Goal: Book appointment/travel/reservation

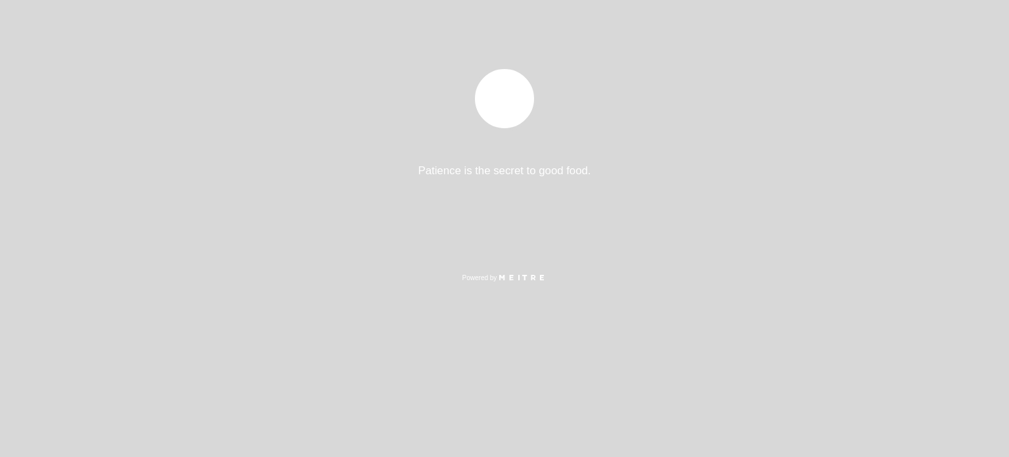
select select "es"
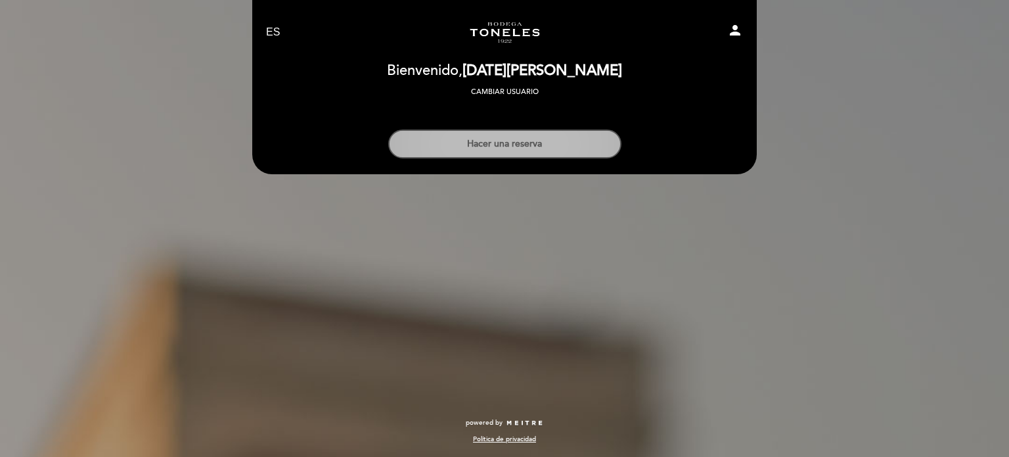
click at [526, 149] on button "Hacer una reserva" at bounding box center [504, 143] width 233 height 29
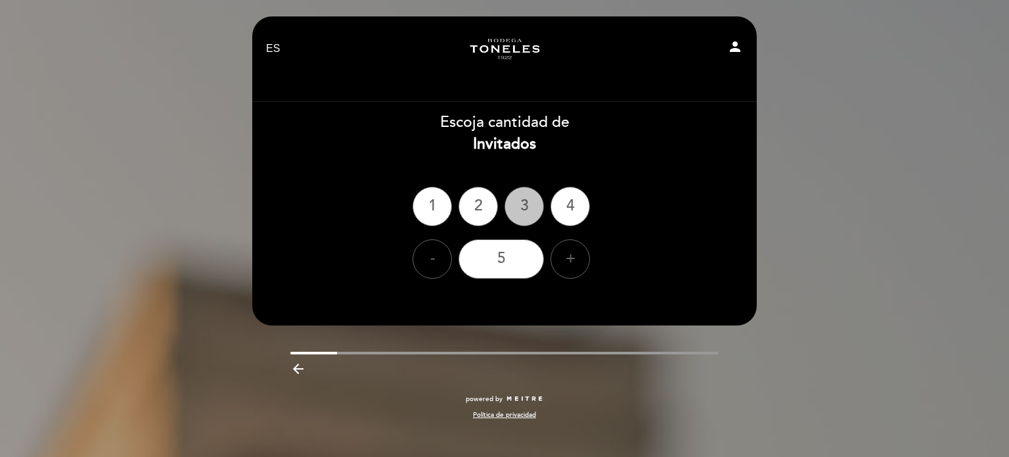
click at [523, 196] on div "3" at bounding box center [524, 206] width 39 height 39
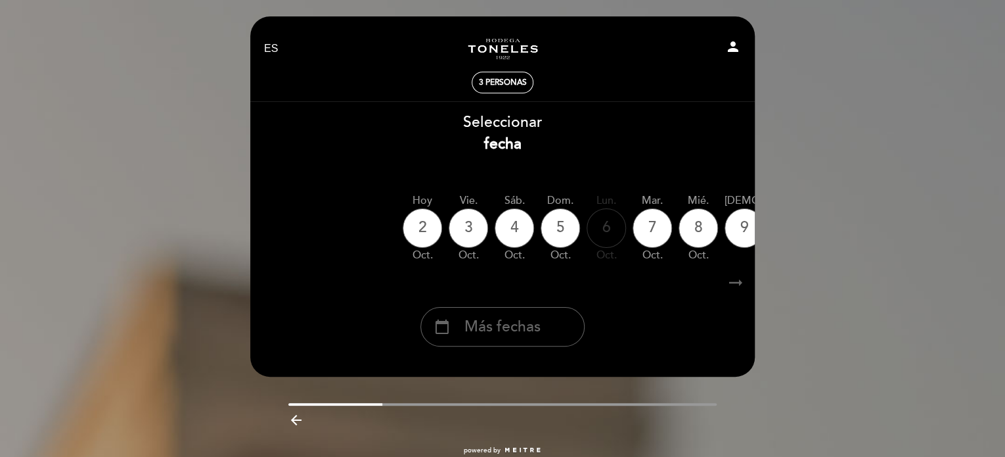
click at [741, 283] on icon "arrow_right_alt" at bounding box center [736, 283] width 20 height 28
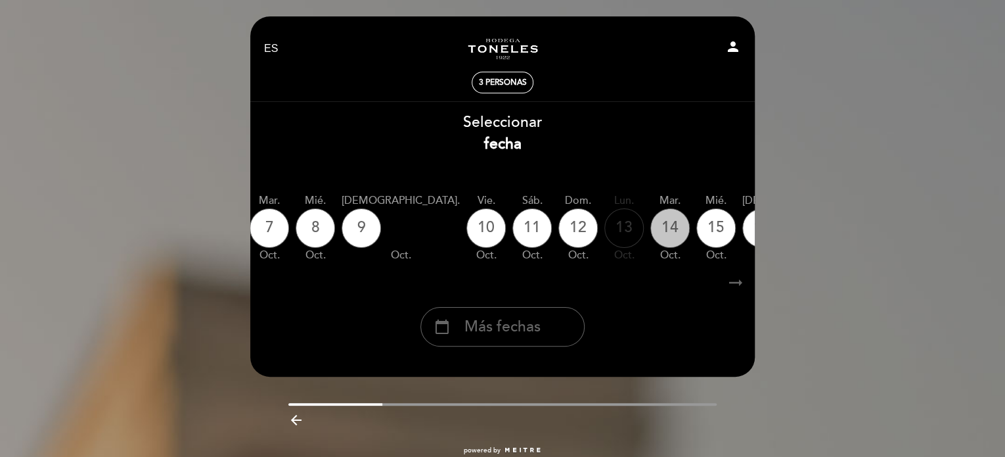
click at [651, 235] on div "14" at bounding box center [670, 227] width 39 height 39
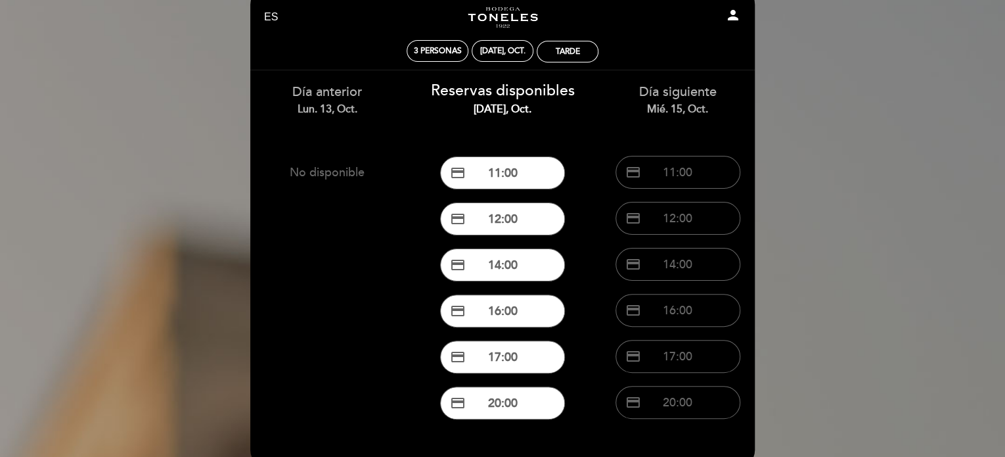
scroll to position [33, 0]
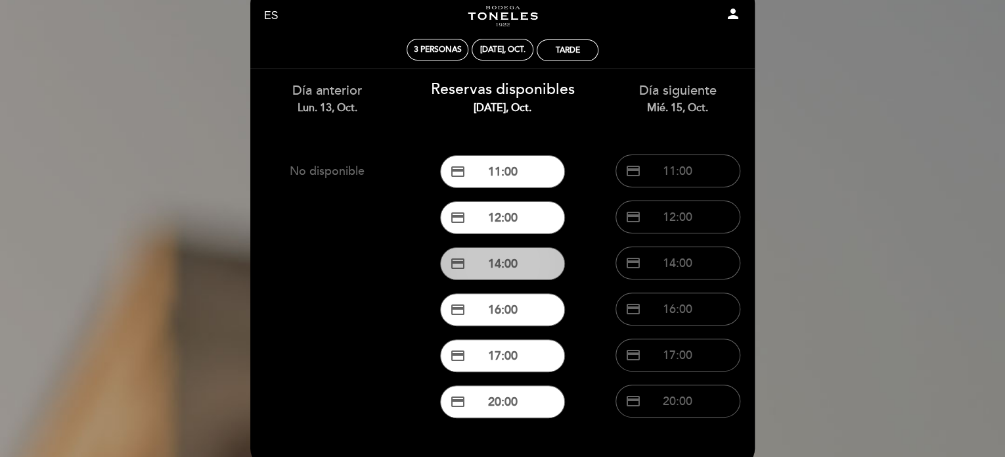
click at [504, 265] on button "credit_card 14:00" at bounding box center [502, 263] width 125 height 33
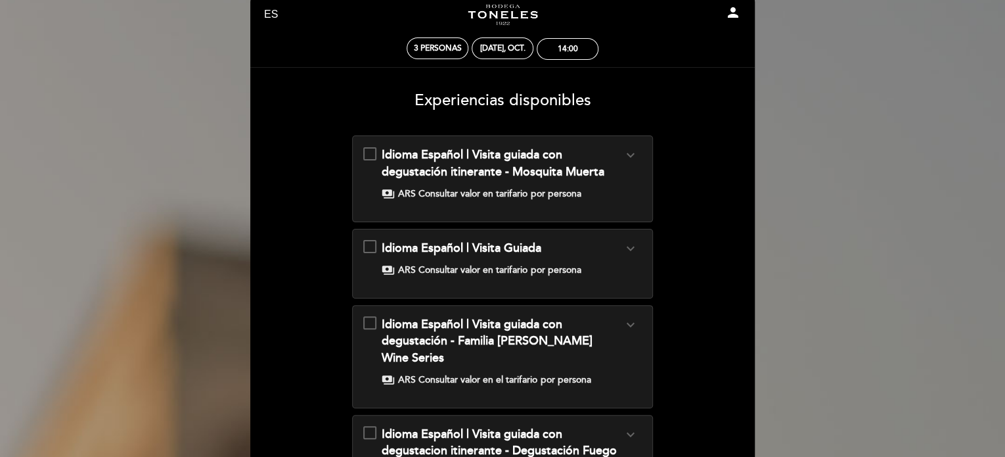
scroll to position [0, 0]
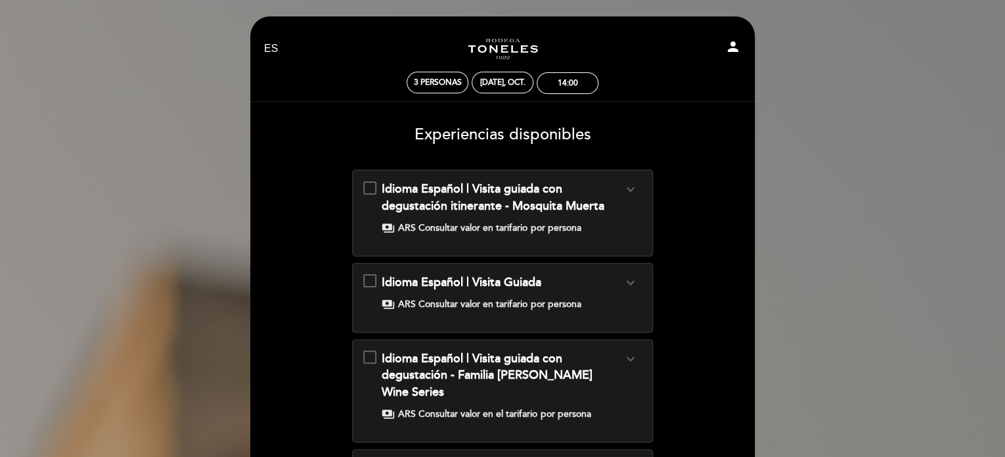
click at [636, 192] on icon "expand_more" at bounding box center [630, 189] width 16 height 16
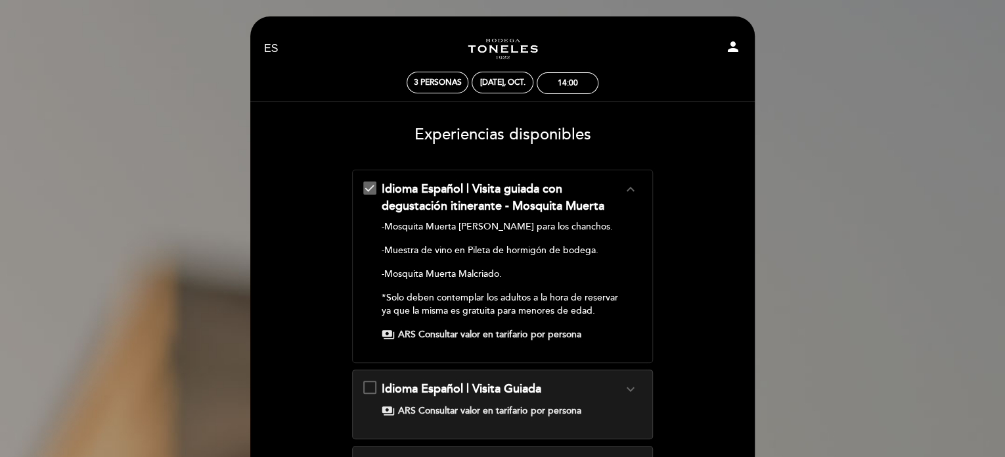
click at [636, 192] on icon "expand_less" at bounding box center [630, 189] width 16 height 16
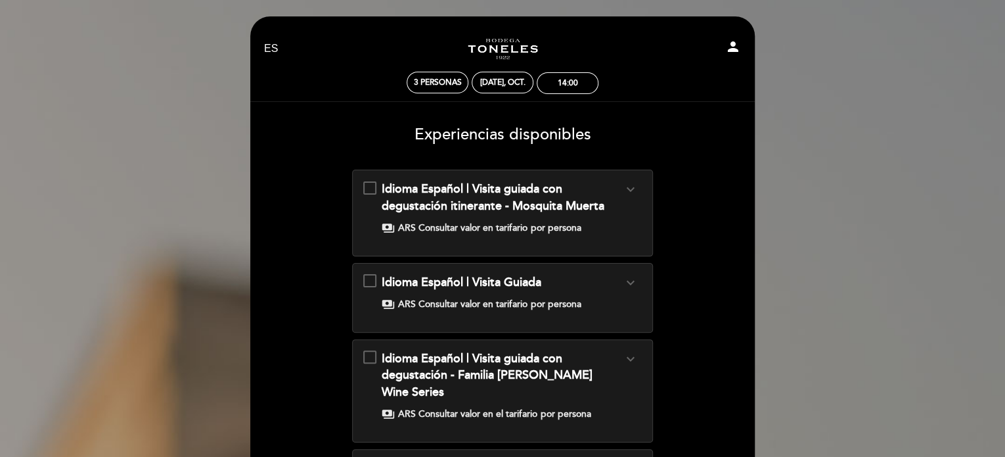
scroll to position [137, 0]
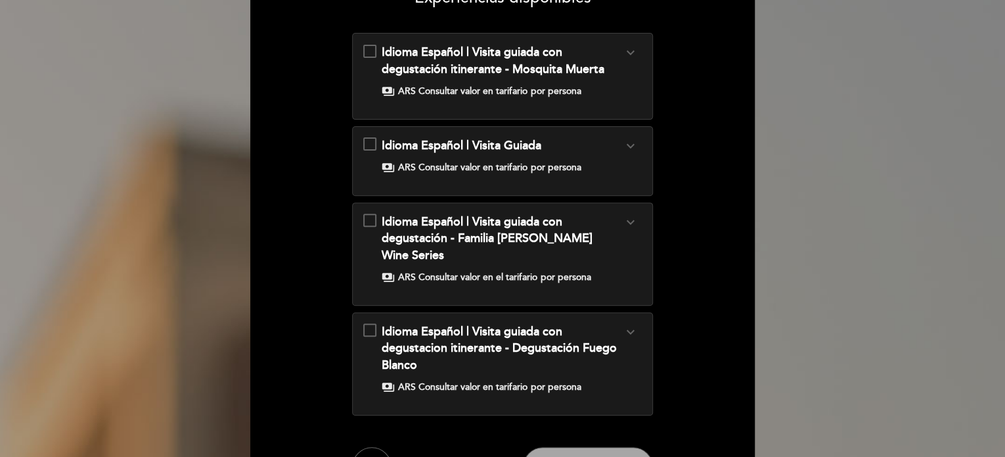
click at [635, 324] on icon "expand_more" at bounding box center [630, 332] width 16 height 16
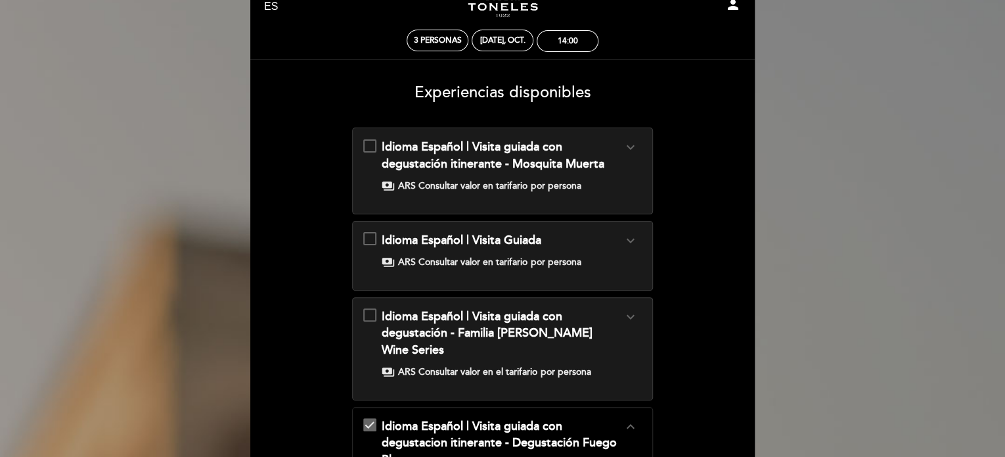
scroll to position [41, 0]
click at [635, 239] on icon "expand_more" at bounding box center [630, 241] width 16 height 16
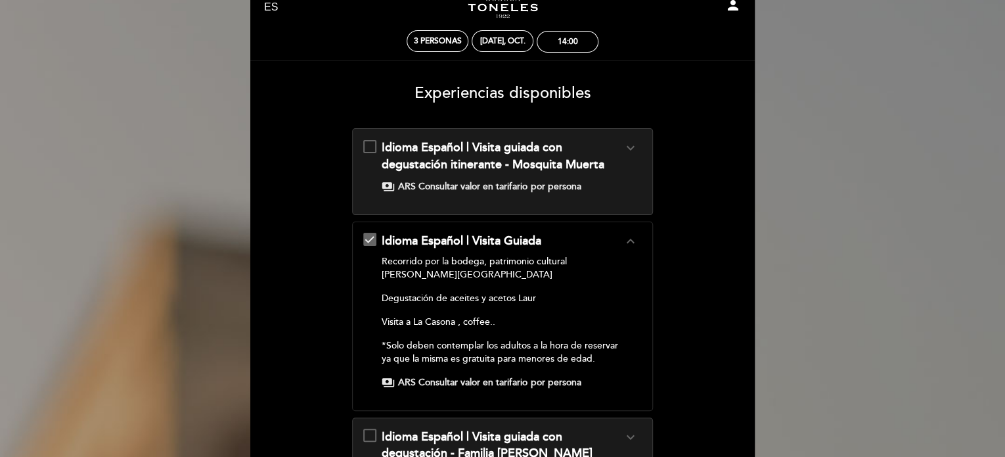
click at [432, 376] on span "ARS Consultar valor en tarifario" at bounding box center [462, 382] width 129 height 13
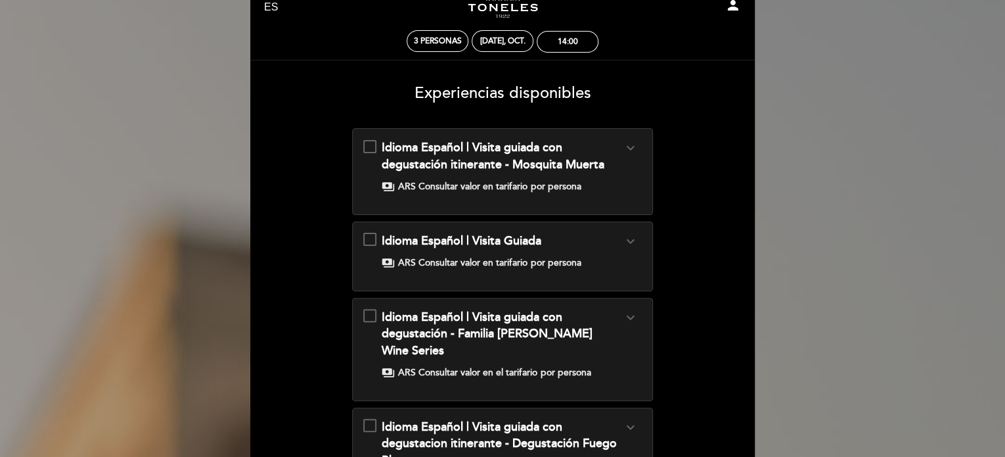
click at [369, 234] on div "Idioma Español | Visita Guiada expand_more Recorrido por la bodega, patrimonio …" at bounding box center [502, 251] width 279 height 37
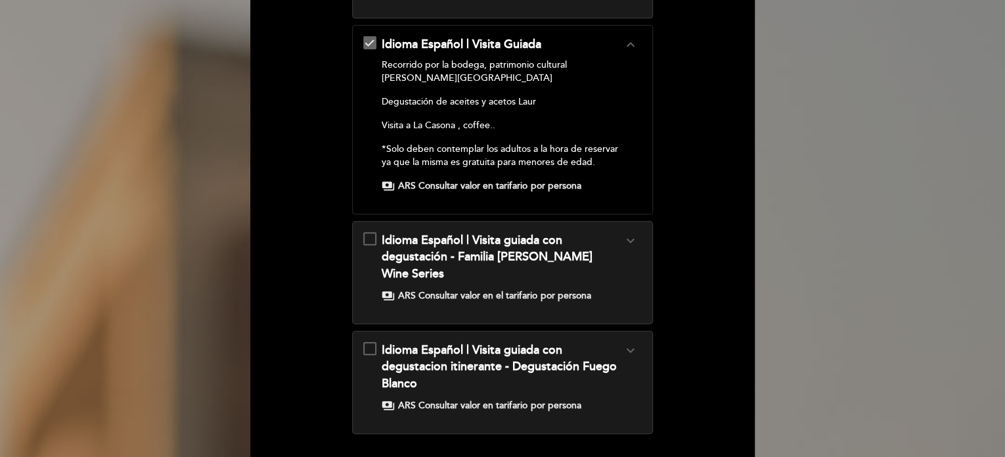
scroll to position [379, 0]
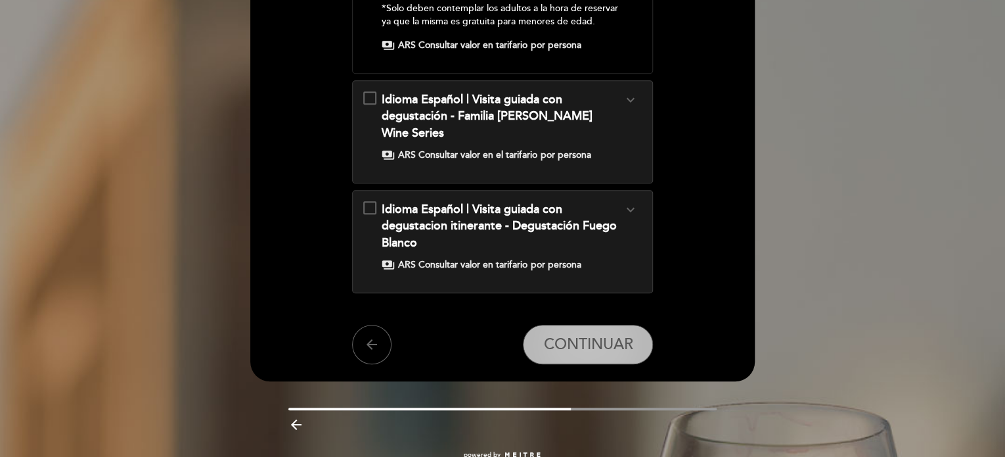
click at [582, 335] on span "CONTINUAR" at bounding box center [587, 344] width 89 height 18
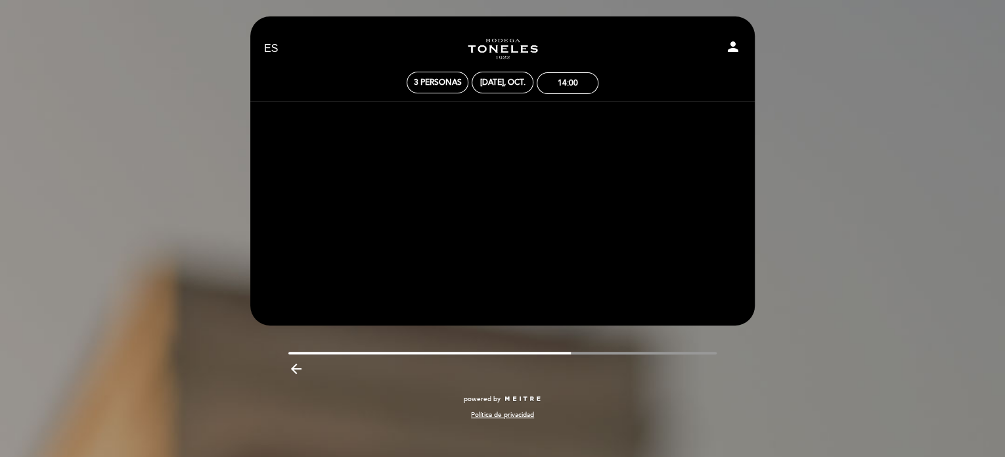
scroll to position [0, 0]
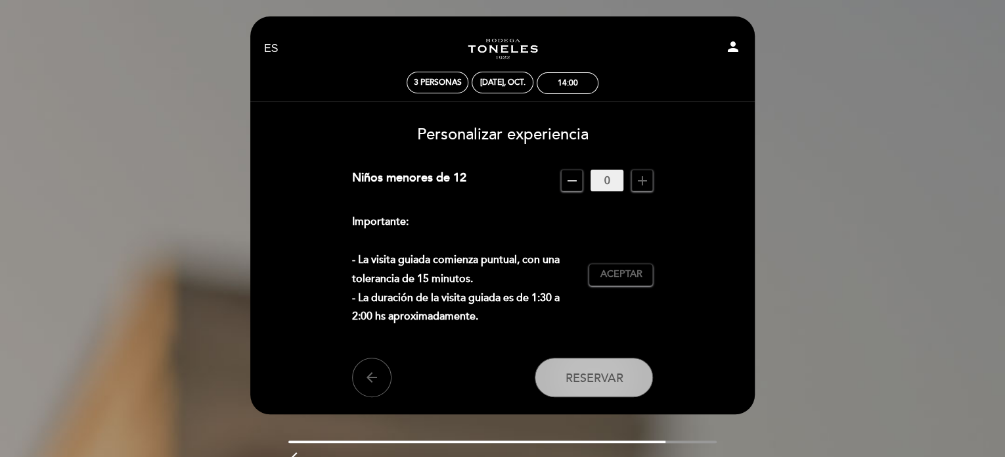
click at [599, 382] on span "Reservar" at bounding box center [594, 377] width 58 height 14
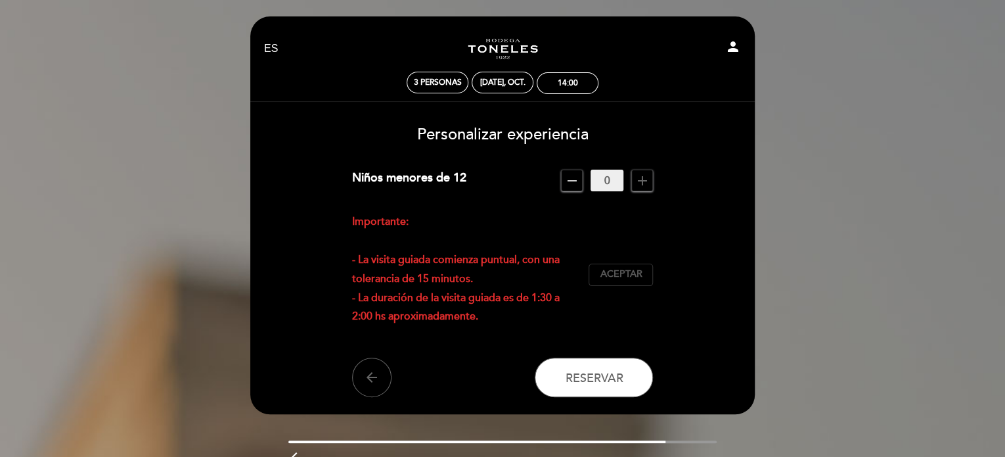
click at [636, 281] on button "Aceptar Aceptado" at bounding box center [621, 275] width 64 height 22
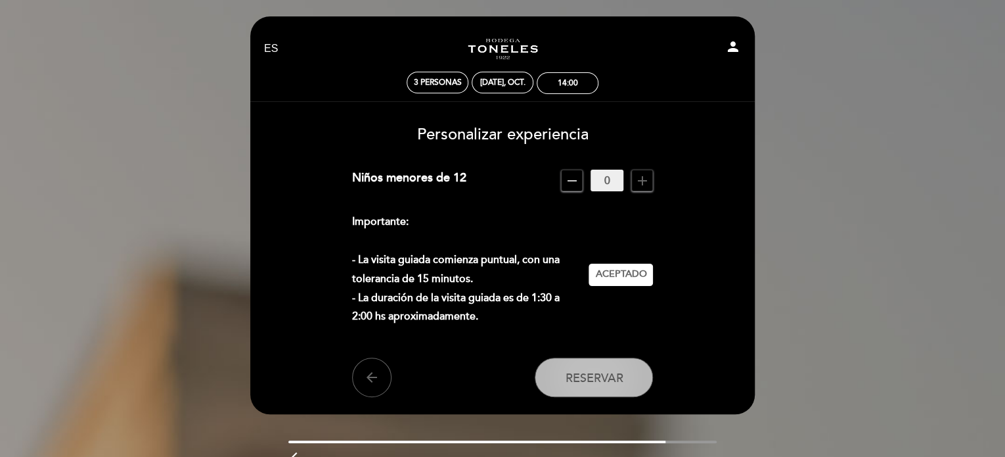
click at [595, 386] on button "Reservar" at bounding box center [594, 376] width 118 height 39
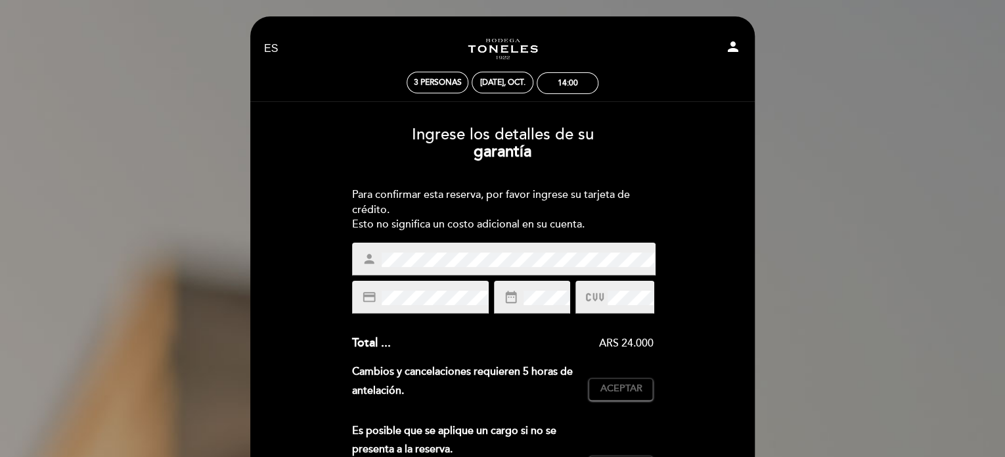
scroll to position [57, 0]
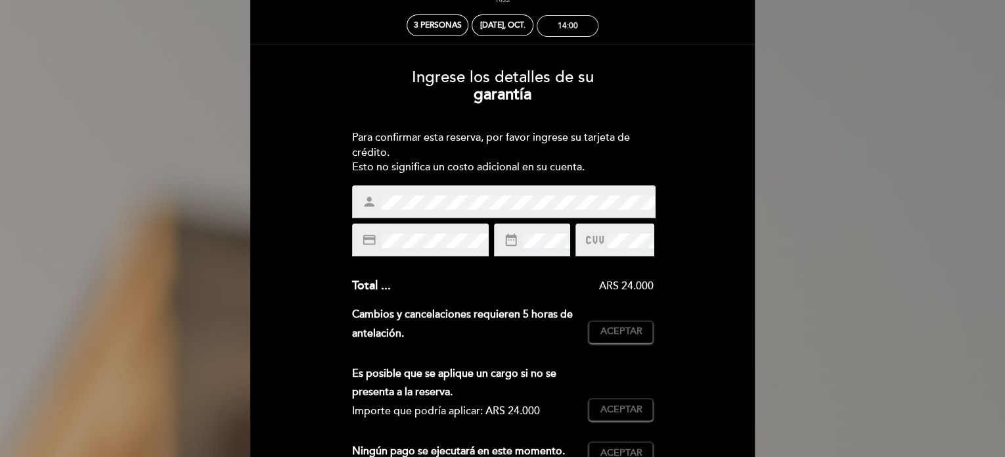
click at [558, 26] on div "14:00" at bounding box center [568, 26] width 20 height 10
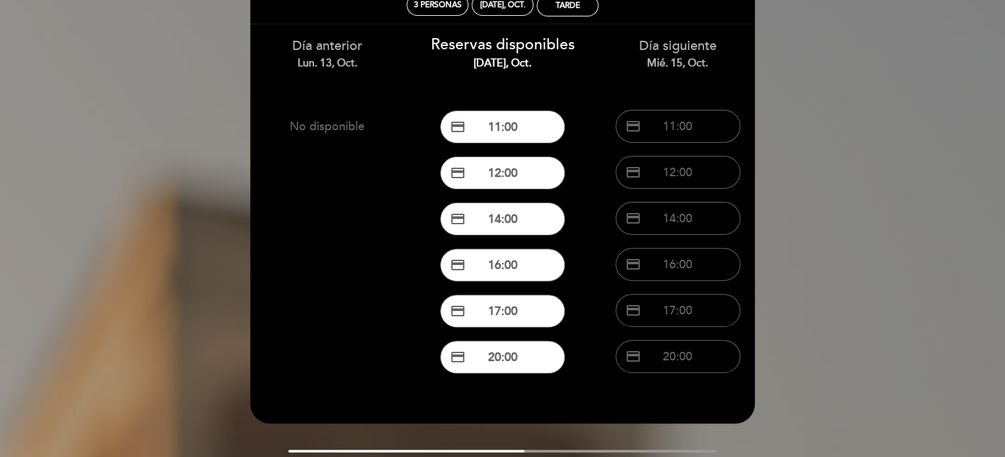
scroll to position [0, 0]
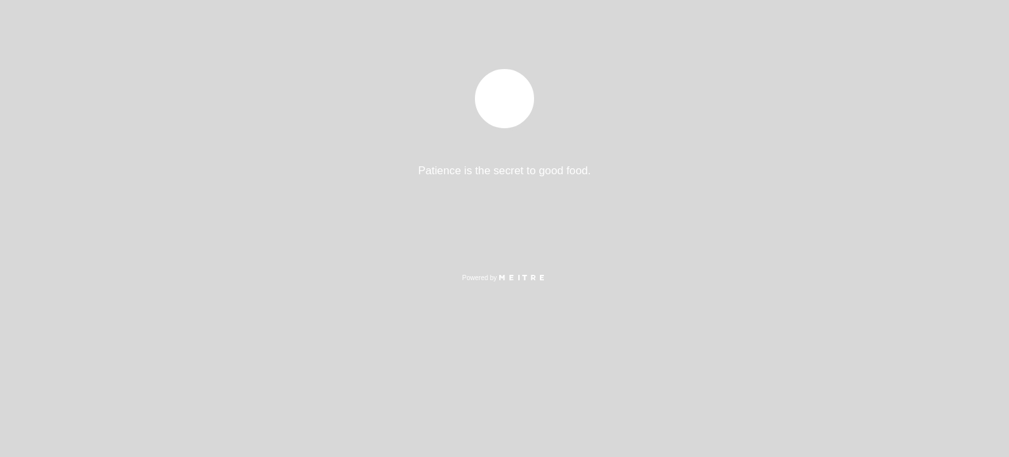
select select "es"
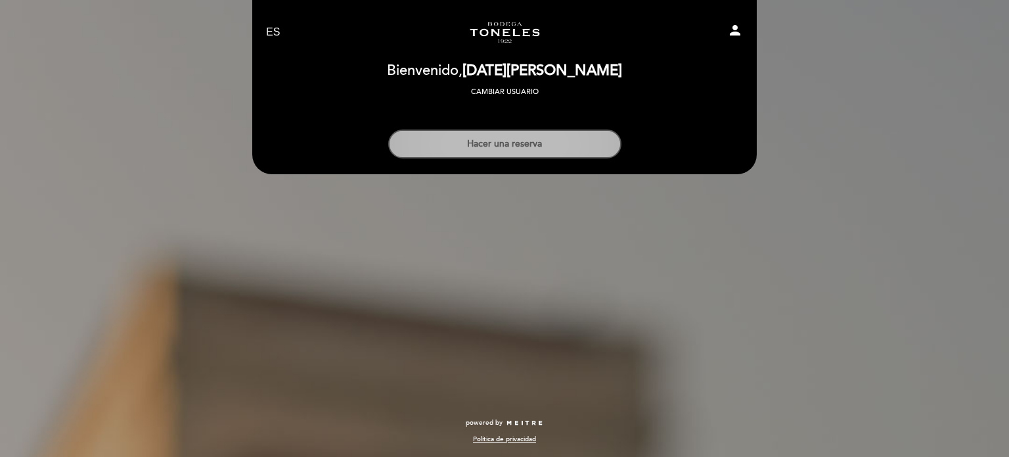
click at [505, 149] on button "Hacer una reserva" at bounding box center [504, 143] width 233 height 29
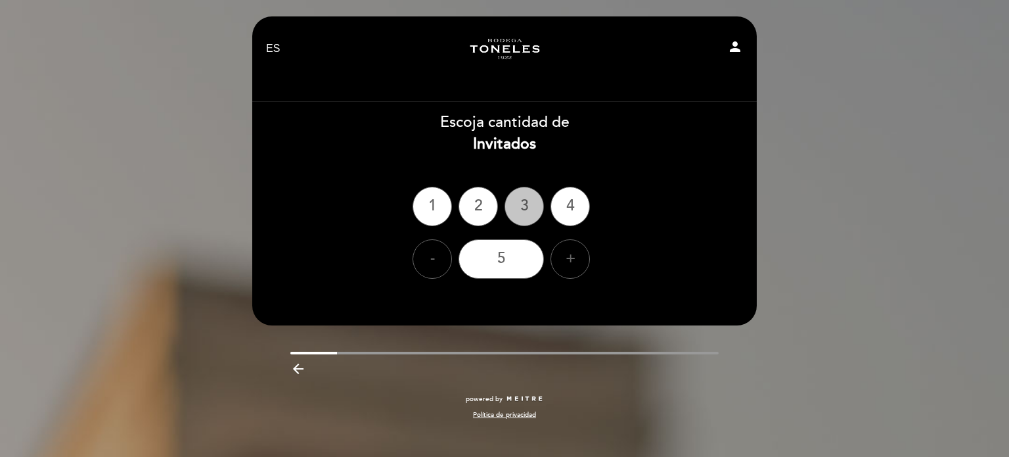
click at [517, 199] on div "3" at bounding box center [524, 206] width 39 height 39
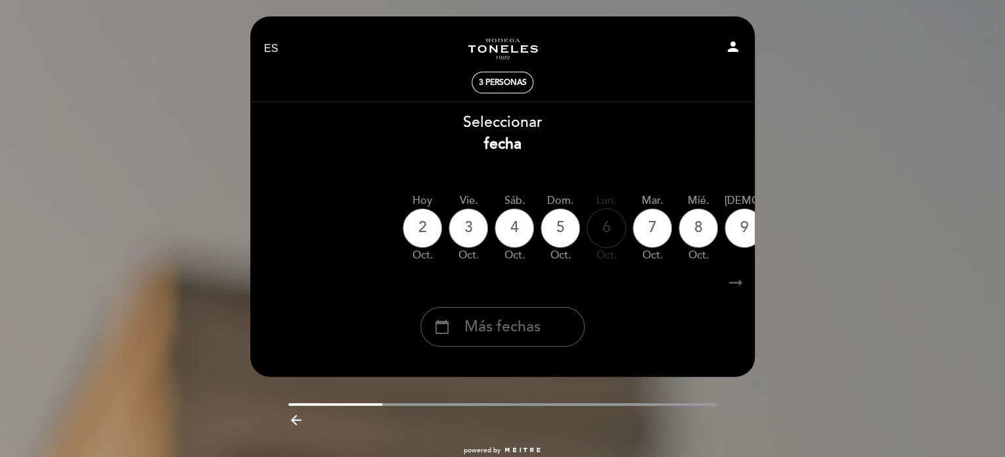
click at [741, 278] on icon "arrow_right_alt" at bounding box center [736, 283] width 20 height 28
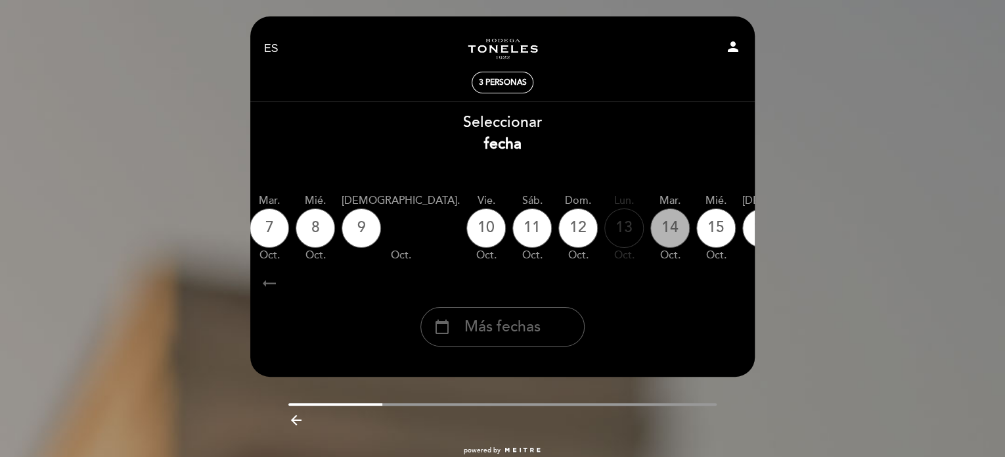
click at [651, 218] on div "14" at bounding box center [670, 227] width 39 height 39
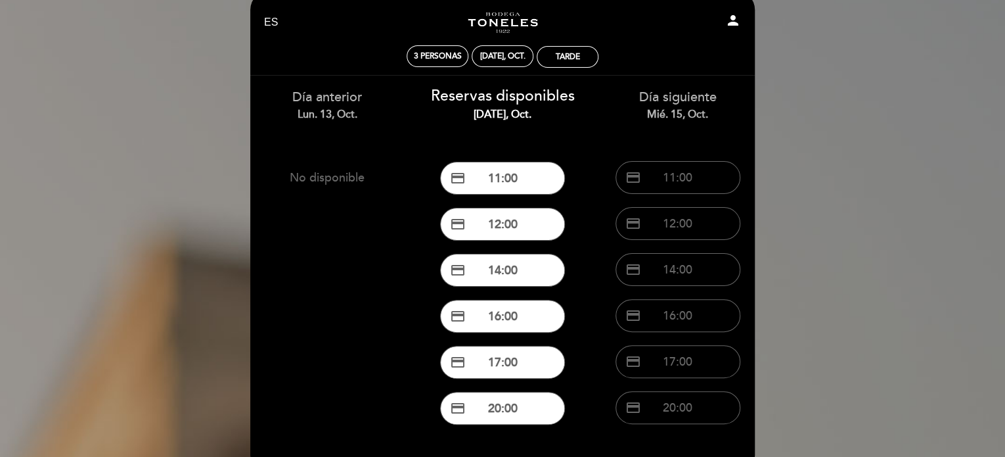
scroll to position [28, 0]
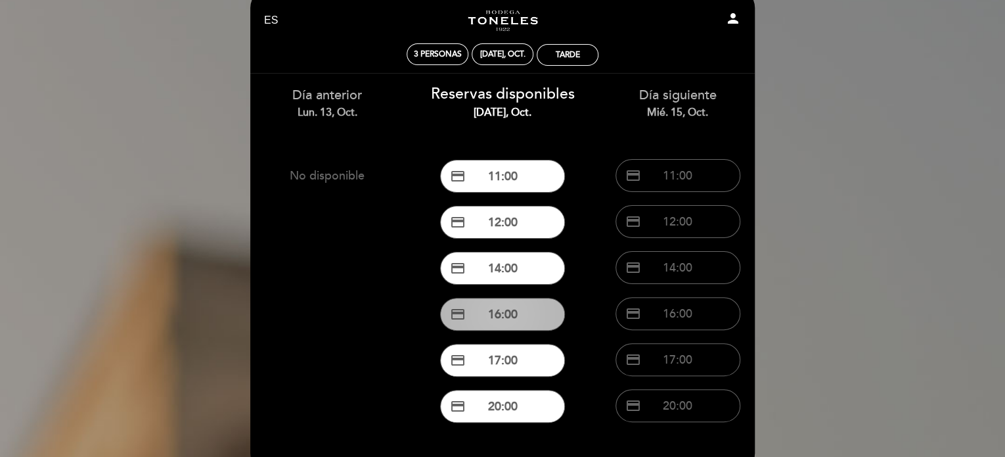
click at [553, 315] on button "credit_card 16:00" at bounding box center [502, 314] width 125 height 33
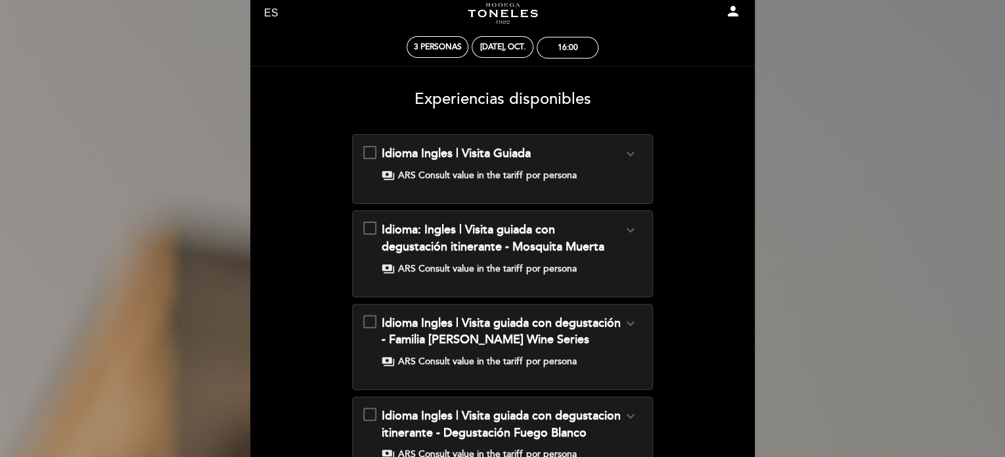
scroll to position [0, 0]
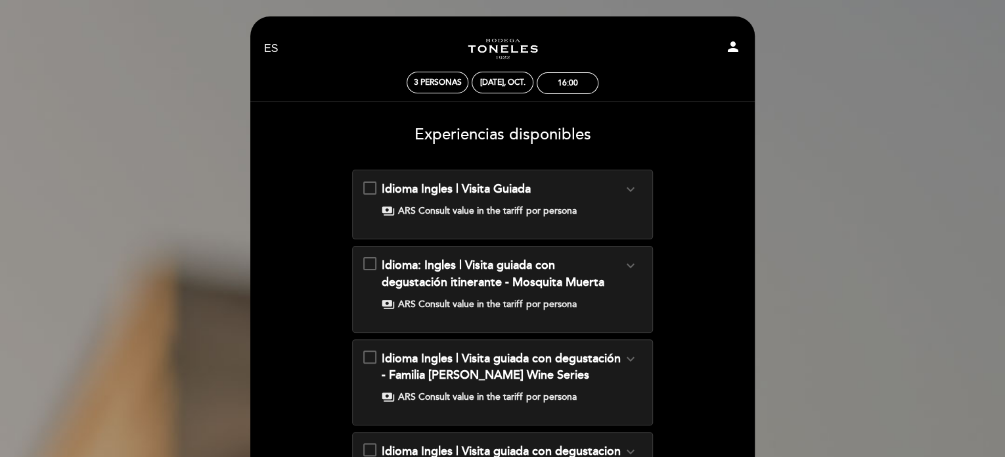
click at [266, 51] on select "EN ES PT" at bounding box center [271, 48] width 15 height 15
click at [264, 41] on select "EN ES PT" at bounding box center [271, 48] width 15 height 15
click at [269, 83] on div "3 personas mar. 14, oct. 16:00" at bounding box center [502, 83] width 497 height 23
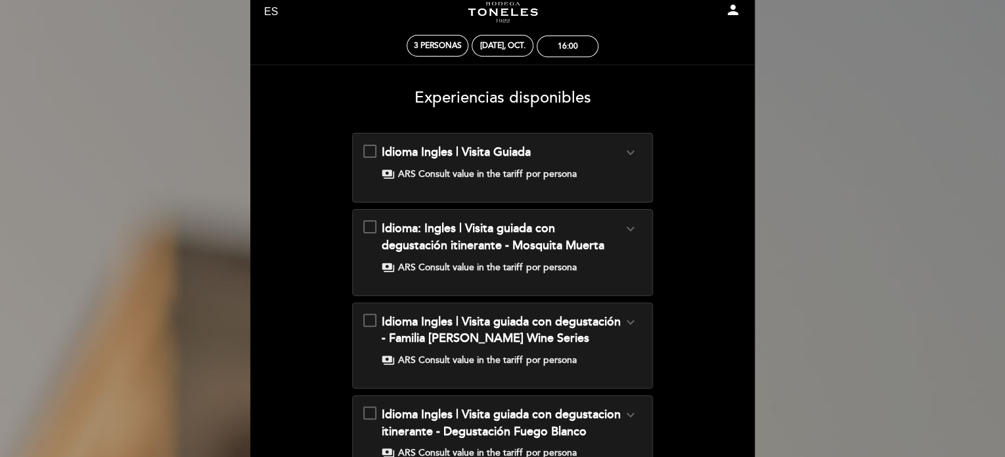
scroll to position [36, 0]
click at [633, 149] on icon "expand_more" at bounding box center [630, 153] width 16 height 16
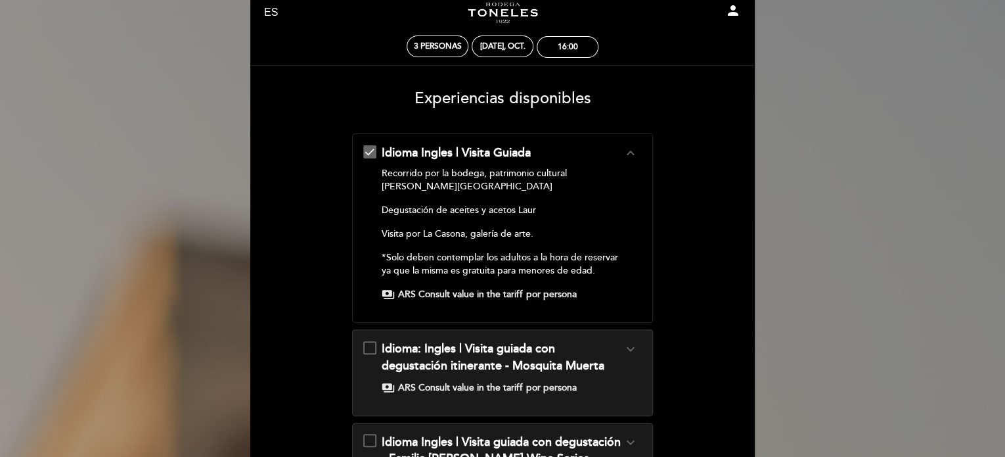
click at [633, 149] on icon "expand_less" at bounding box center [630, 153] width 16 height 16
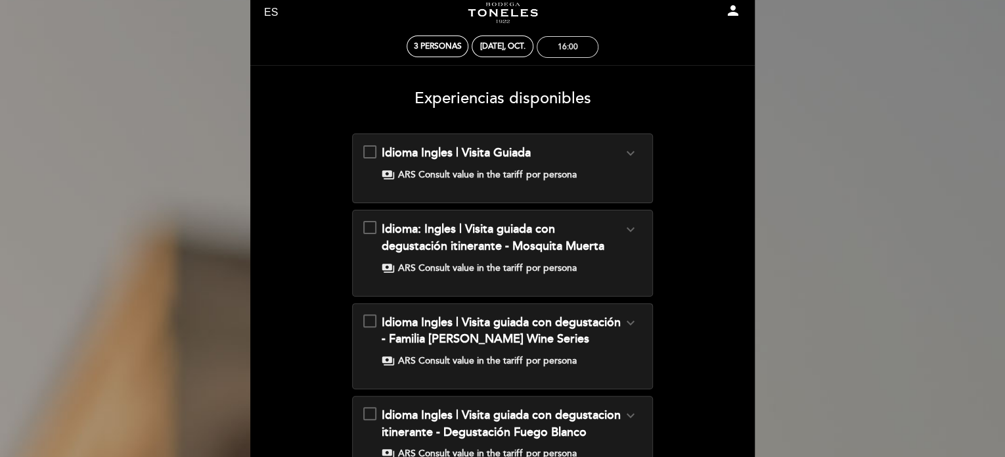
click at [572, 53] on div "16:00" at bounding box center [568, 47] width 60 height 20
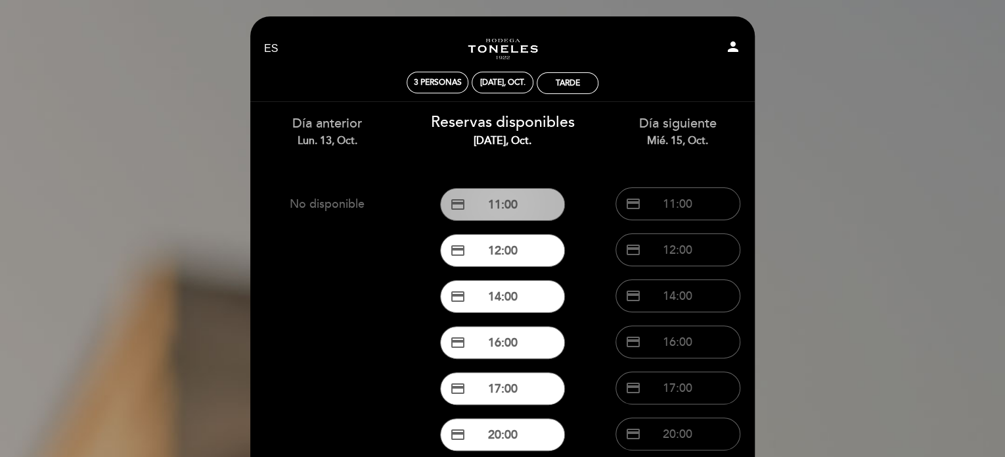
scroll to position [50, 0]
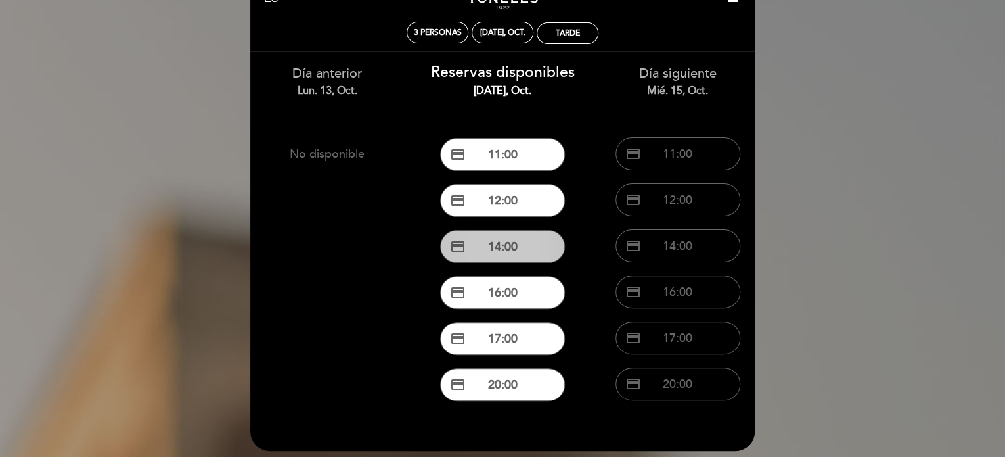
click at [518, 252] on button "credit_card 14:00" at bounding box center [502, 246] width 125 height 33
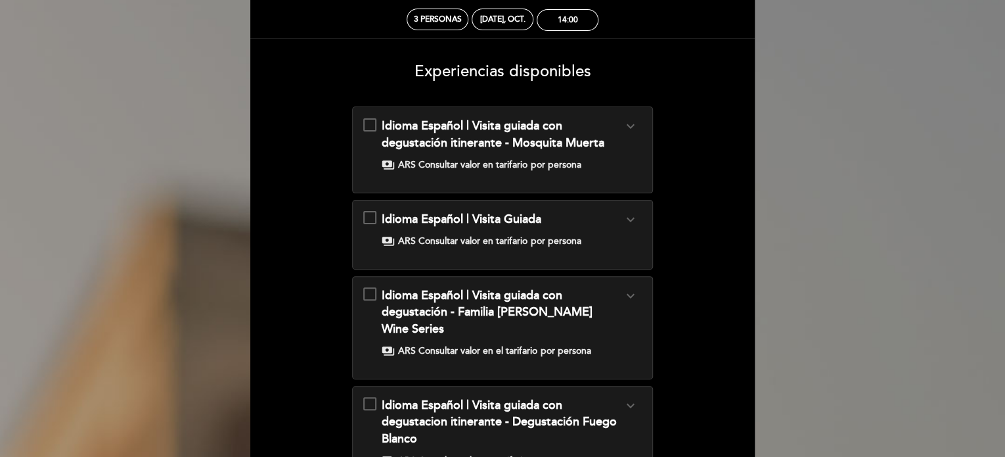
scroll to position [64, 0]
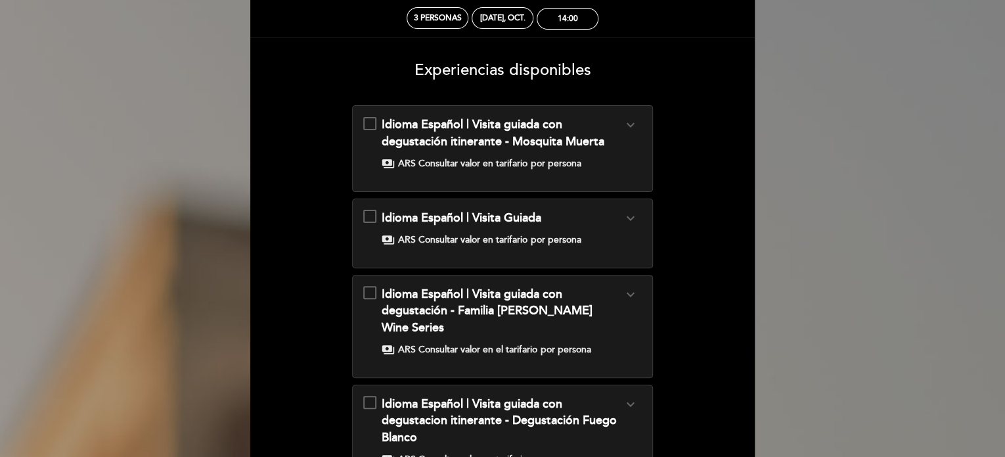
click at [628, 127] on icon "expand_more" at bounding box center [630, 125] width 16 height 16
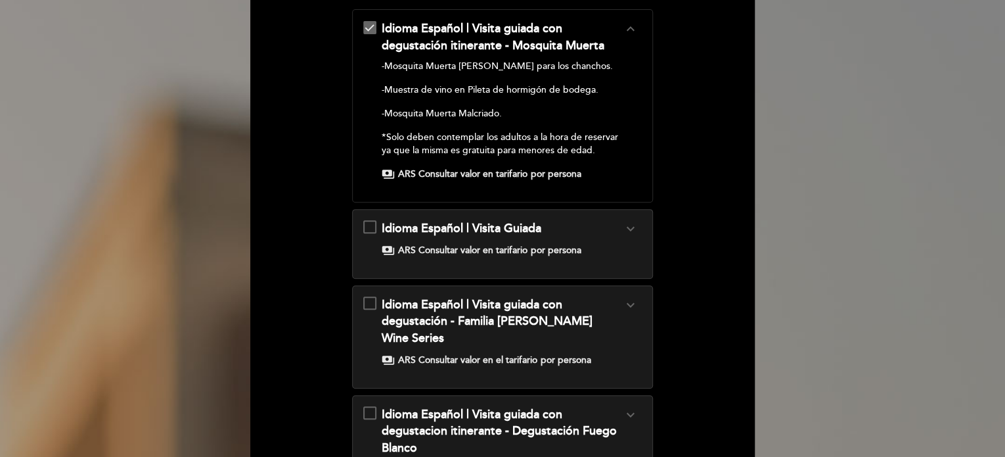
scroll to position [171, 0]
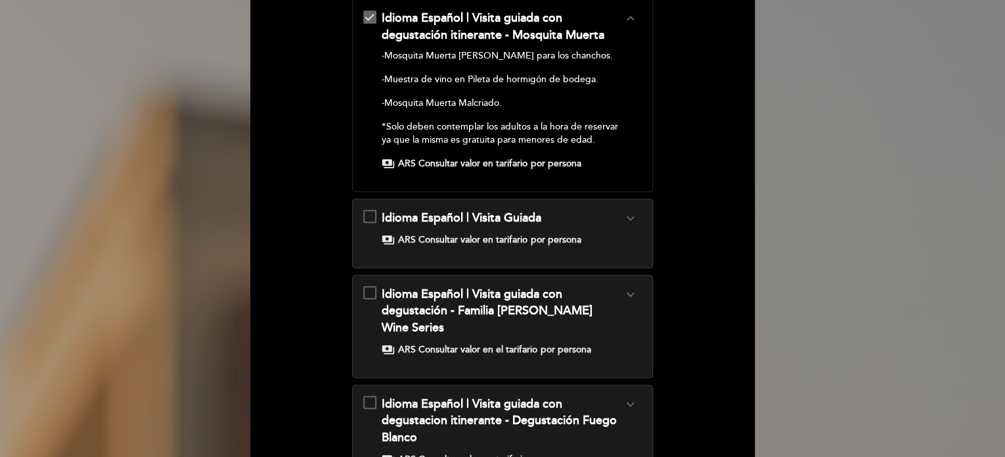
click at [634, 216] on icon "expand_more" at bounding box center [630, 218] width 16 height 16
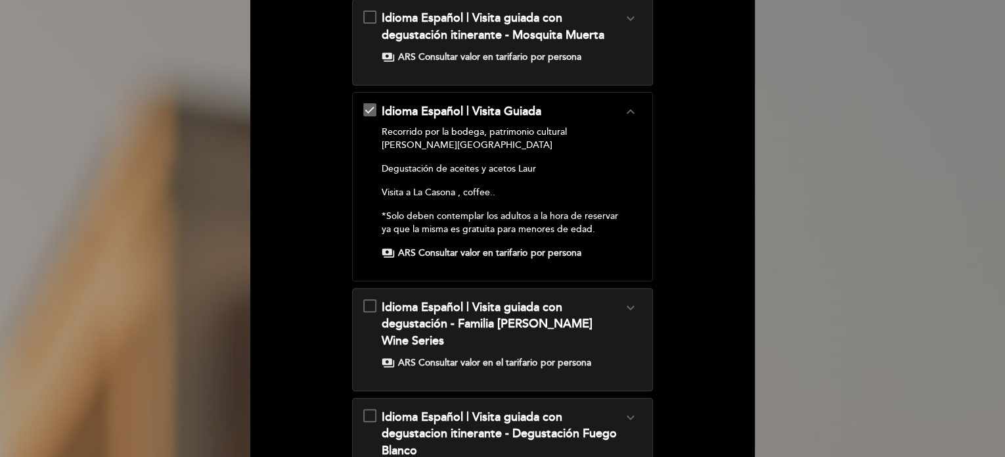
click at [632, 110] on icon "expand_less" at bounding box center [630, 112] width 16 height 16
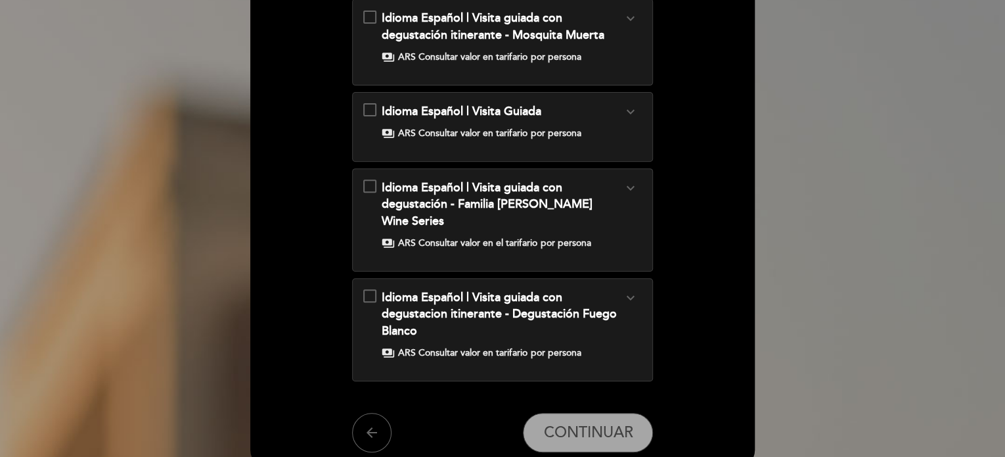
click at [631, 183] on icon "expand_more" at bounding box center [630, 188] width 16 height 16
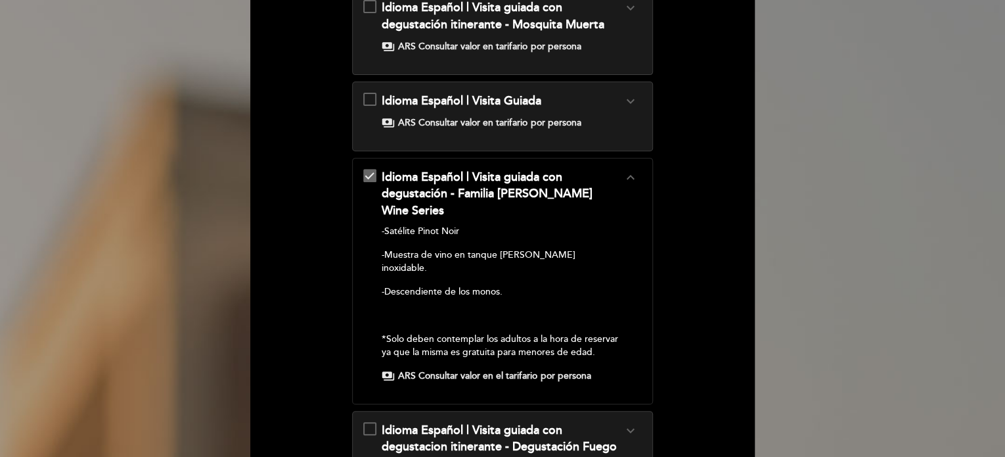
scroll to position [181, 0]
click at [631, 179] on icon "expand_less" at bounding box center [630, 178] width 16 height 16
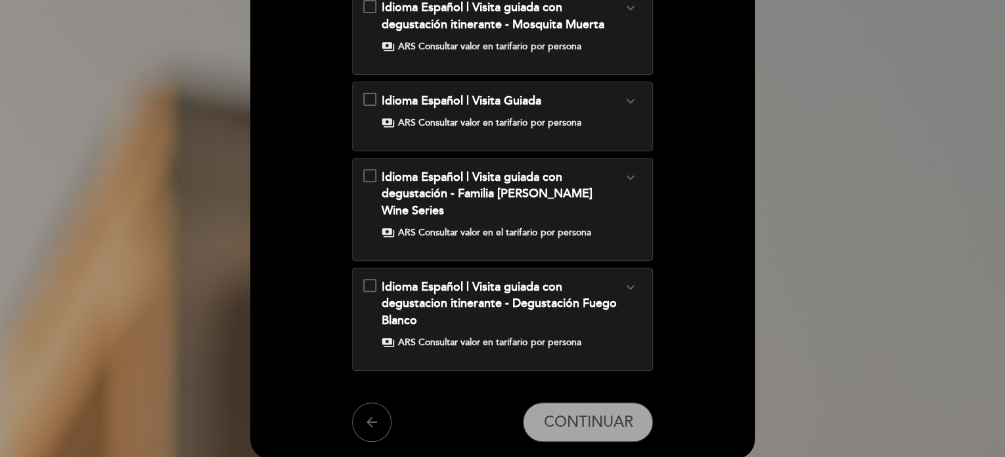
click at [627, 279] on icon "expand_more" at bounding box center [630, 287] width 16 height 16
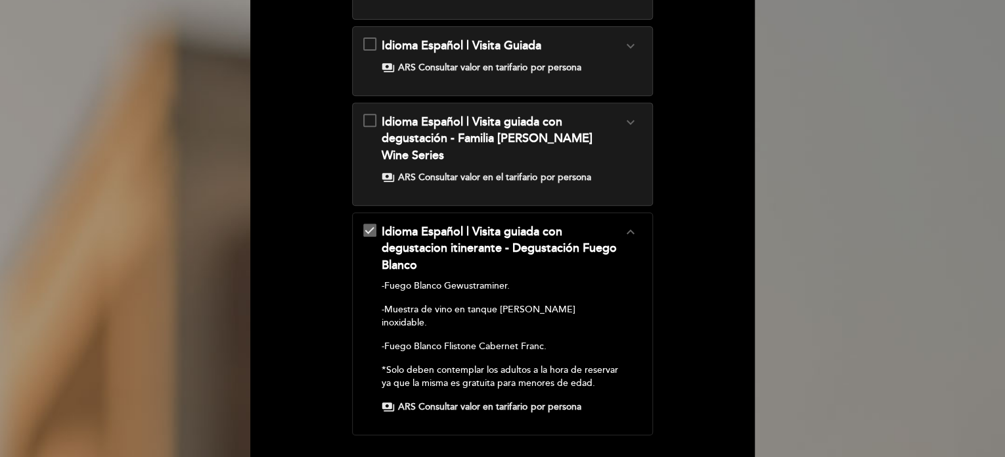
scroll to position [234, 0]
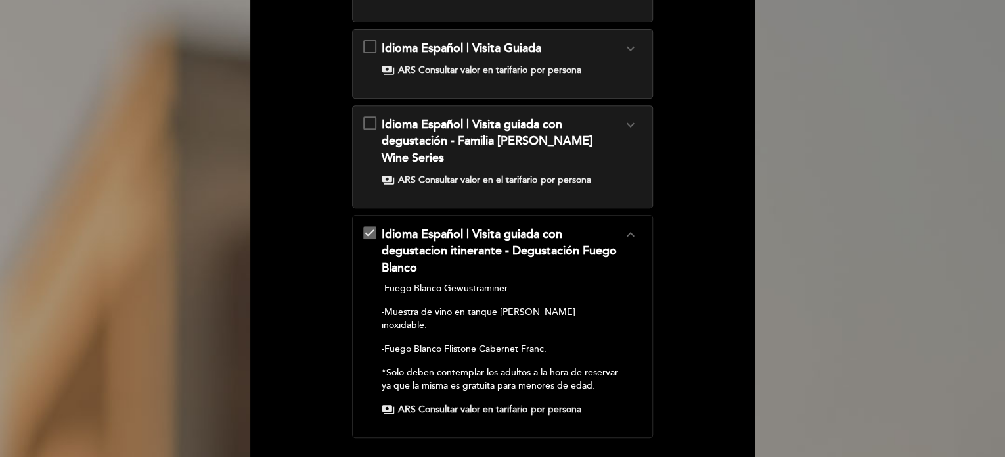
click at [632, 227] on icon "expand_less" at bounding box center [630, 235] width 16 height 16
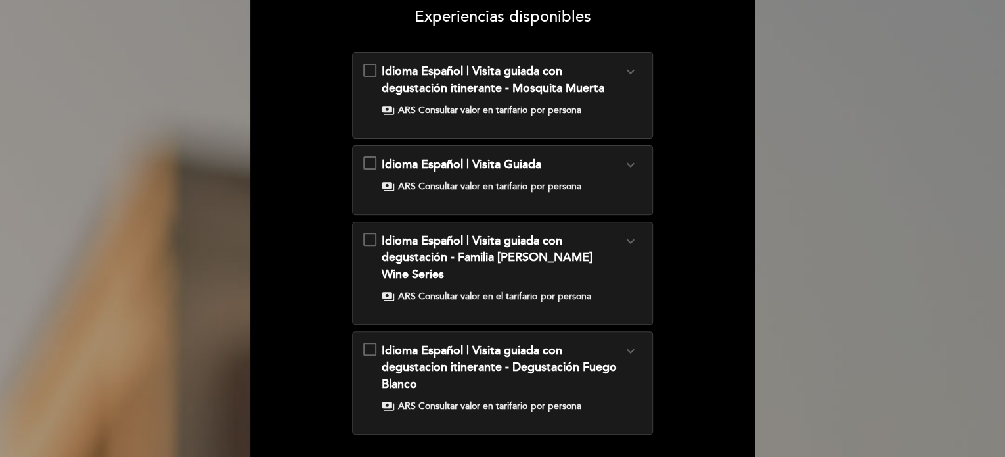
scroll to position [116, 0]
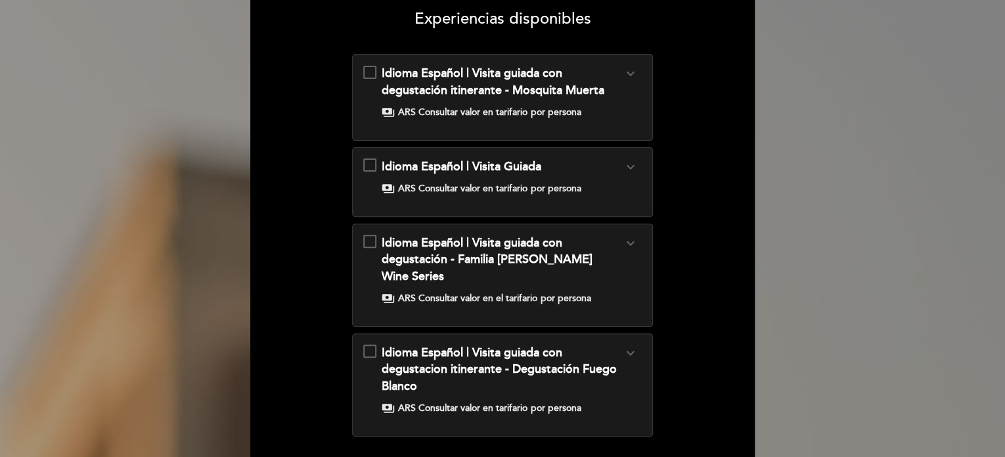
click at [371, 242] on div "Idioma Español | Visita guiada con degustación - Familia Millan Wine Series exp…" at bounding box center [502, 270] width 279 height 70
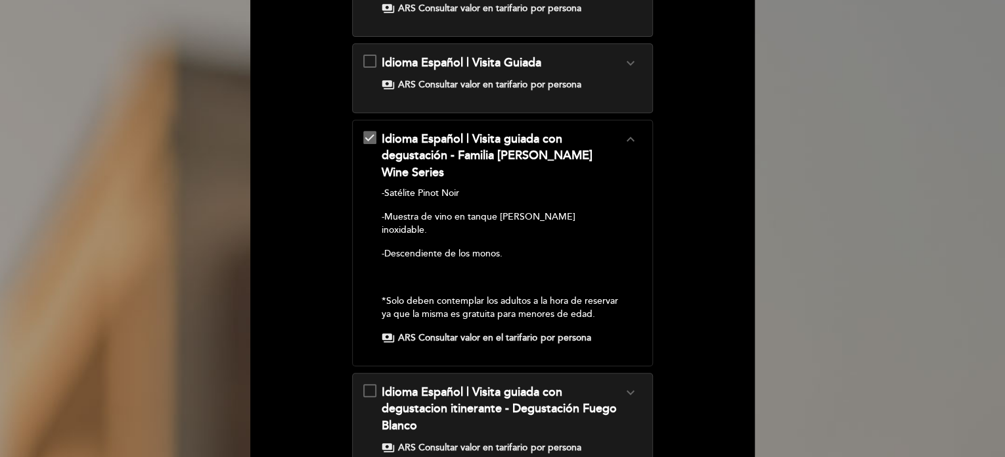
scroll to position [218, 0]
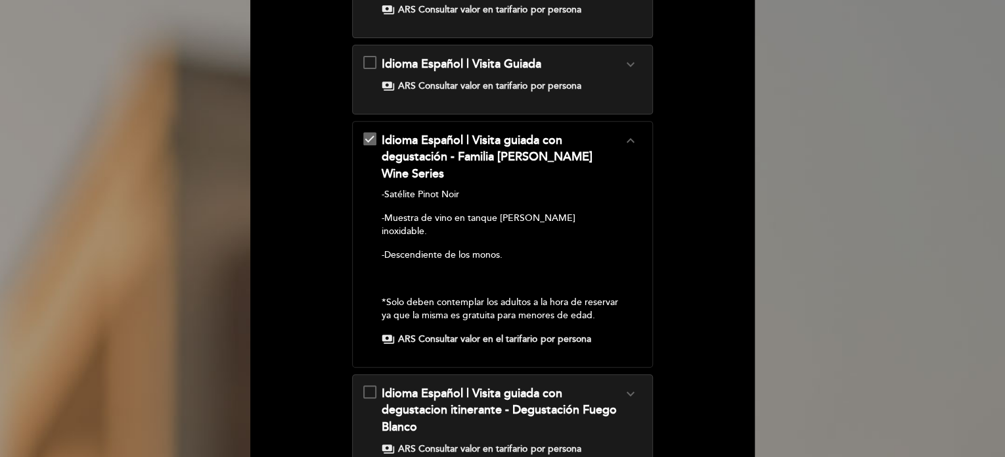
click at [540, 333] on div "payments ARS Consultar valor en el tarifario por persona" at bounding box center [502, 339] width 241 height 13
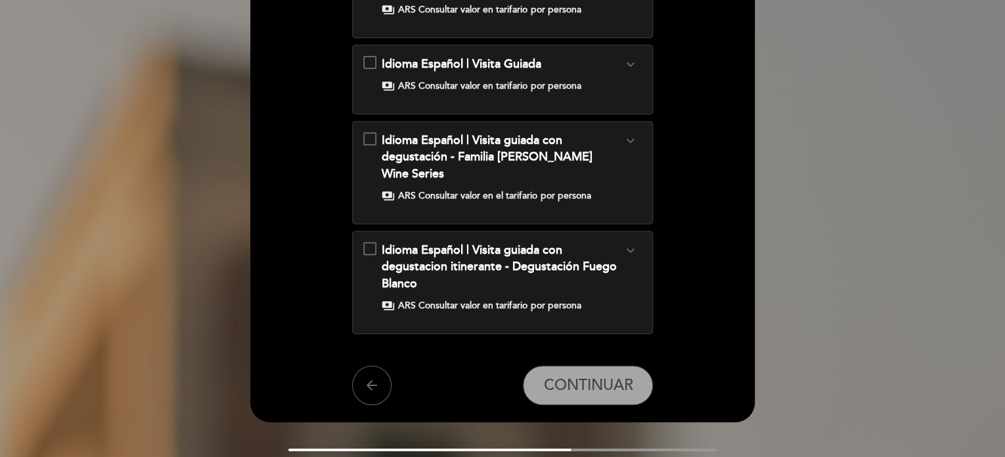
click at [540, 304] on div "Idioma Español | Visita guiada con degustacion itinerante - Degustación Fuego B…" at bounding box center [503, 282] width 302 height 103
click at [471, 189] on span "ARS Consultar valor en el tarifario" at bounding box center [467, 195] width 139 height 13
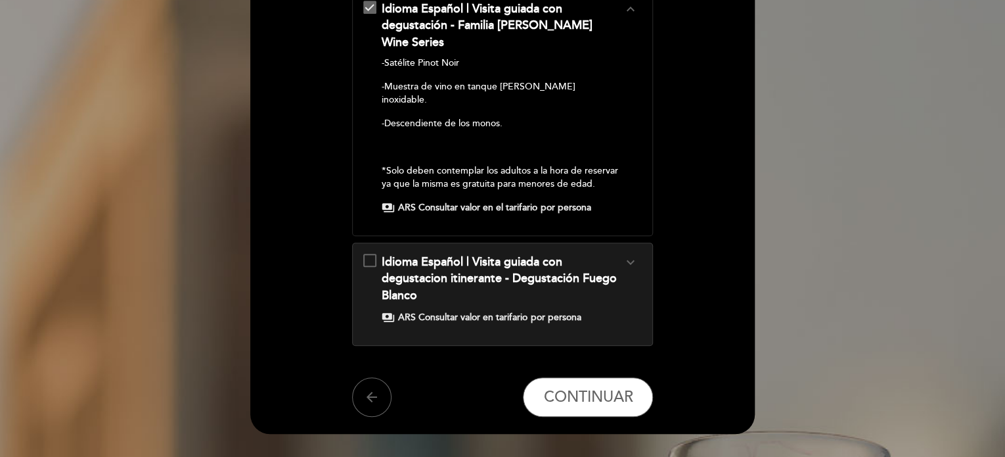
scroll to position [350, 0]
click at [608, 377] on button "CONTINUAR" at bounding box center [588, 396] width 130 height 39
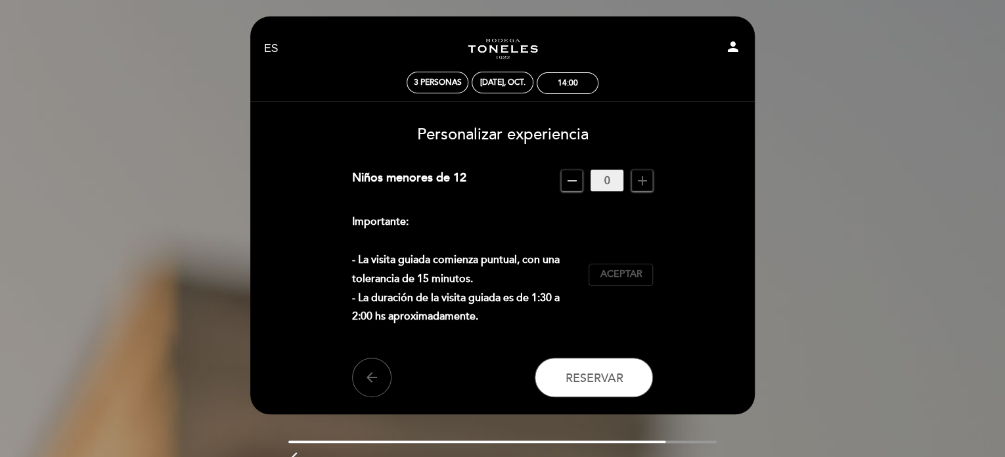
click at [643, 275] on button "Aceptar Aceptado" at bounding box center [621, 275] width 64 height 22
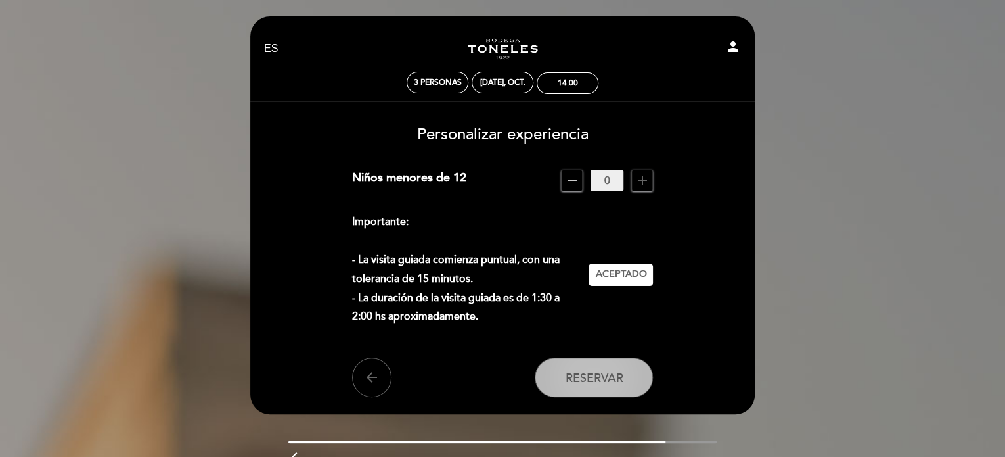
click at [600, 383] on span "Reservar" at bounding box center [594, 377] width 58 height 14
